Goal: Information Seeking & Learning: Learn about a topic

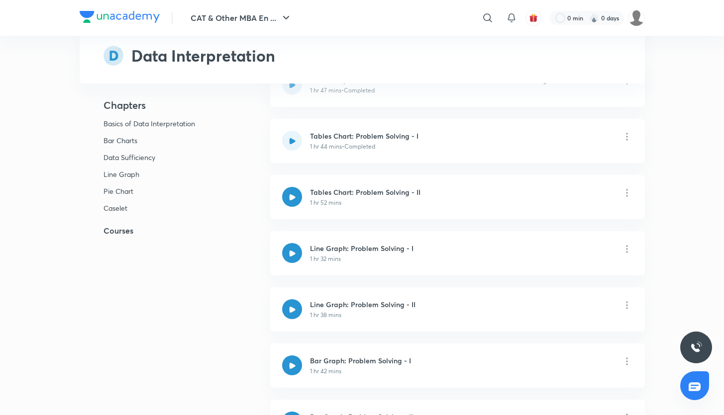
scroll to position [203, 0]
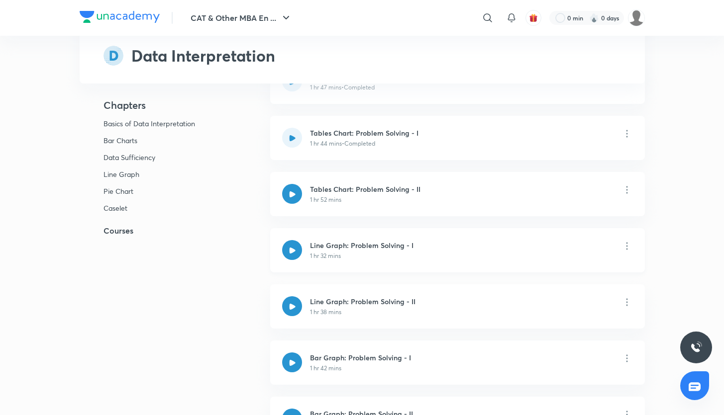
click at [296, 243] on div at bounding box center [292, 250] width 20 height 20
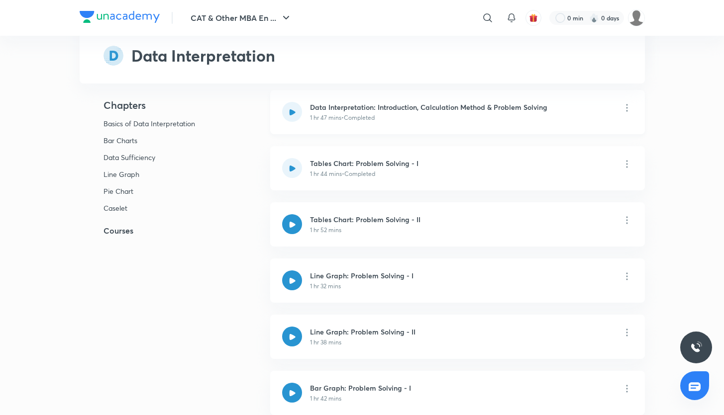
scroll to position [173, 0]
click at [286, 243] on div at bounding box center [292, 280] width 20 height 20
